Goal: Transaction & Acquisition: Download file/media

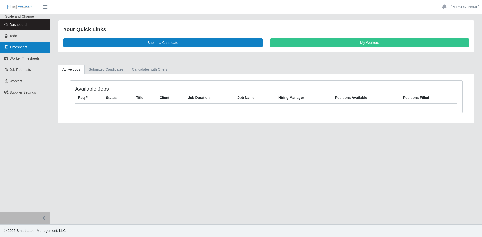
click at [31, 49] on link "Timesheets" at bounding box center [25, 47] width 50 height 11
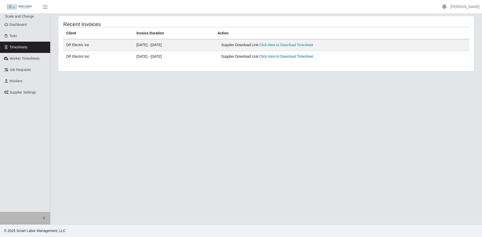
click at [297, 48] on td "Supplier Download Link: Click Here to Download Timesheet" at bounding box center [341, 45] width 255 height 12
click at [297, 45] on link "Click Here to Download Timesheet" at bounding box center [286, 45] width 54 height 4
